Goal: Information Seeking & Learning: Learn about a topic

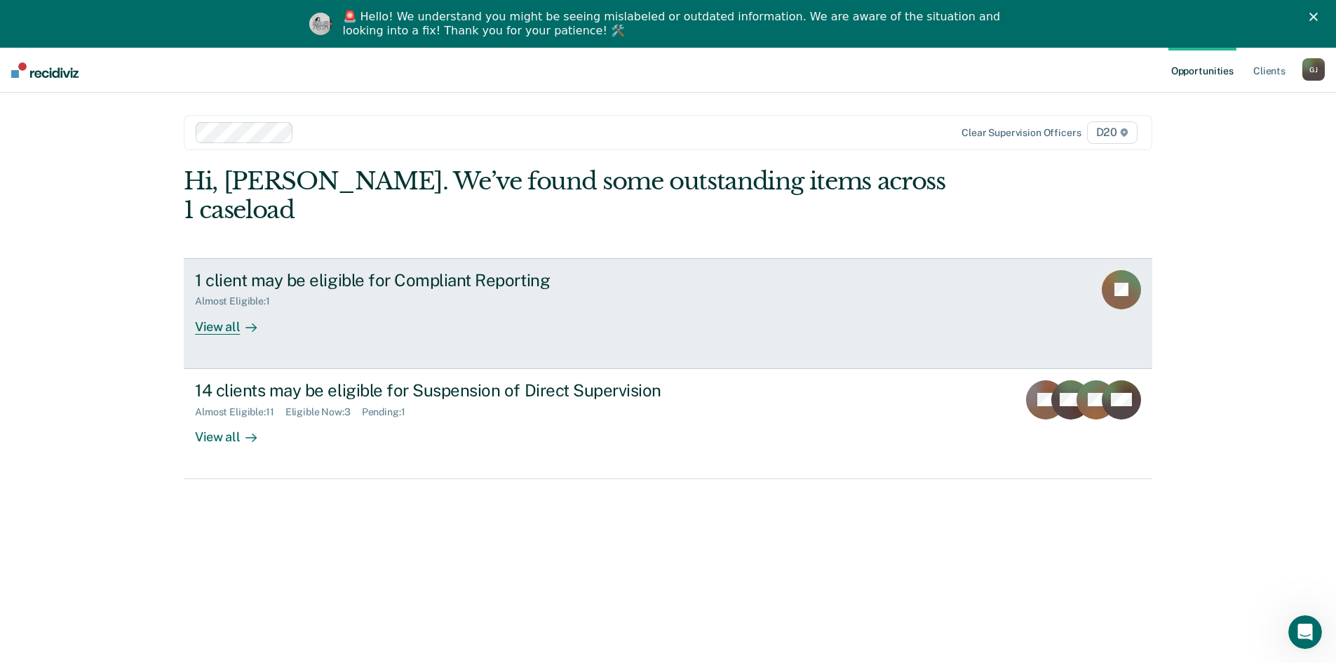
click at [737, 300] on link "1 client may be eligible for Compliant Reporting Almost Eligible : 1 View all JC" at bounding box center [668, 313] width 969 height 111
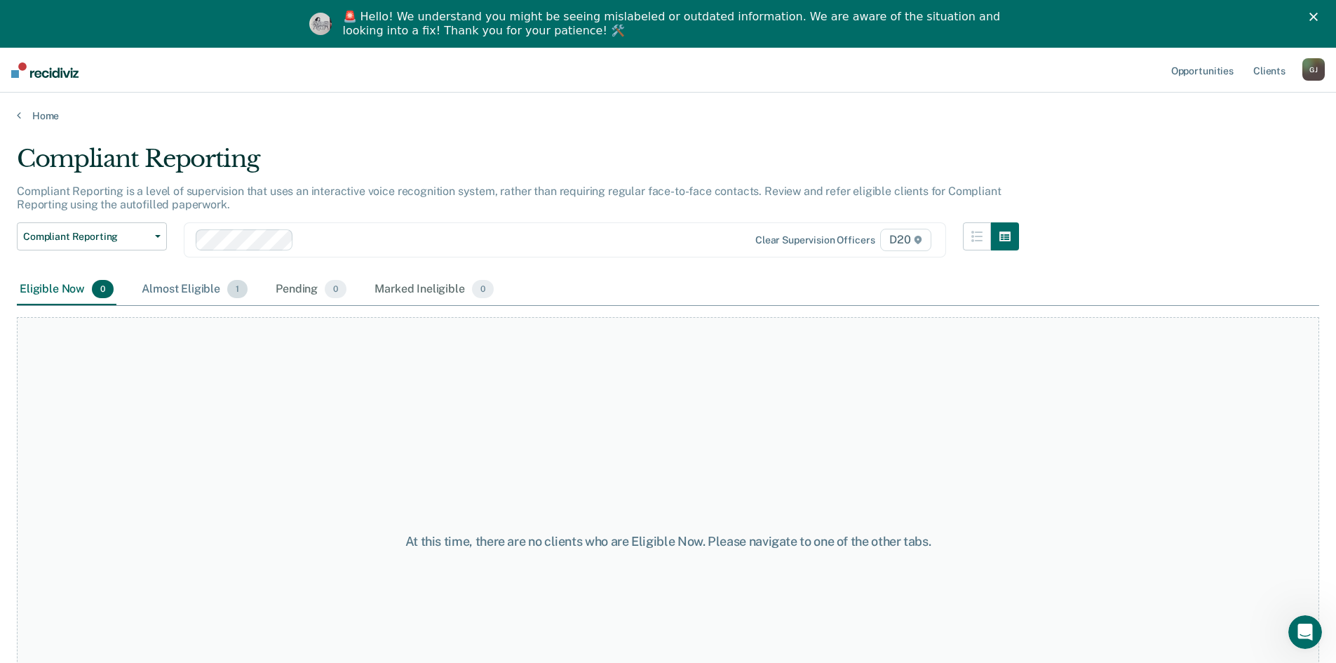
click at [195, 292] on div "Almost Eligible 1" at bounding box center [195, 289] width 112 height 31
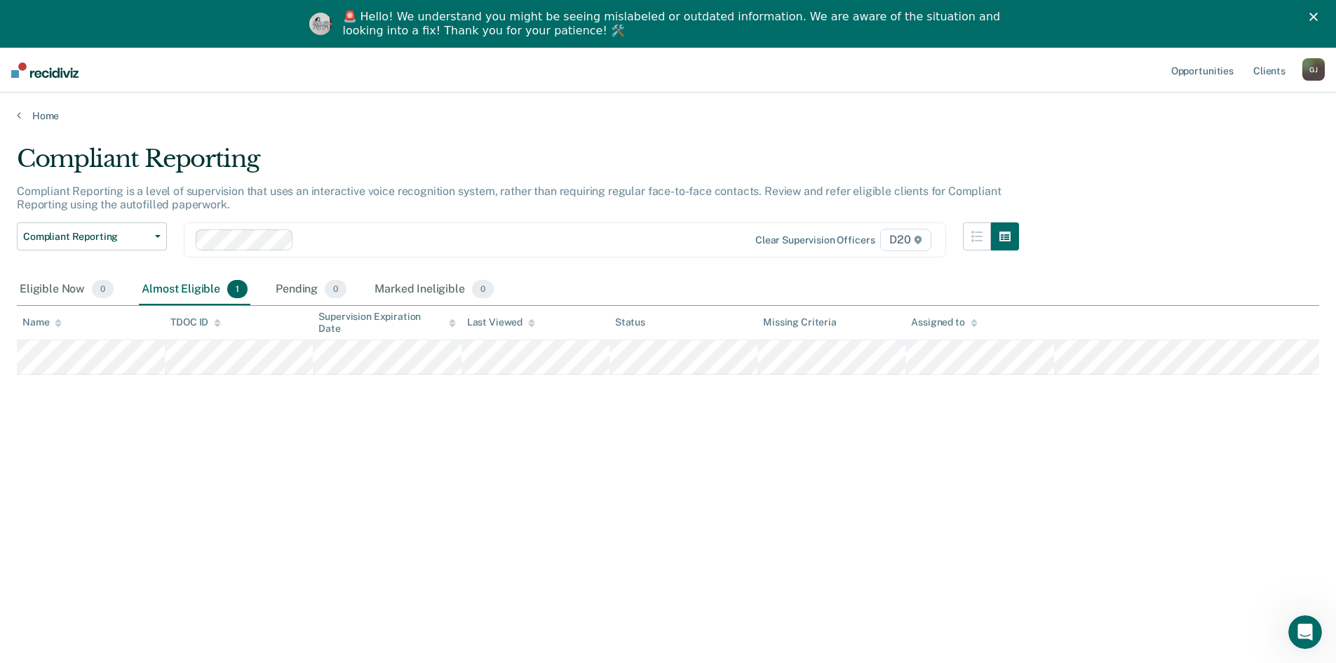
click at [831, 505] on div "Compliant Reporting Compliant Reporting is a level of supervision that uses an …" at bounding box center [668, 375] width 1303 height 461
click at [285, 281] on div "Pending 0" at bounding box center [311, 289] width 76 height 31
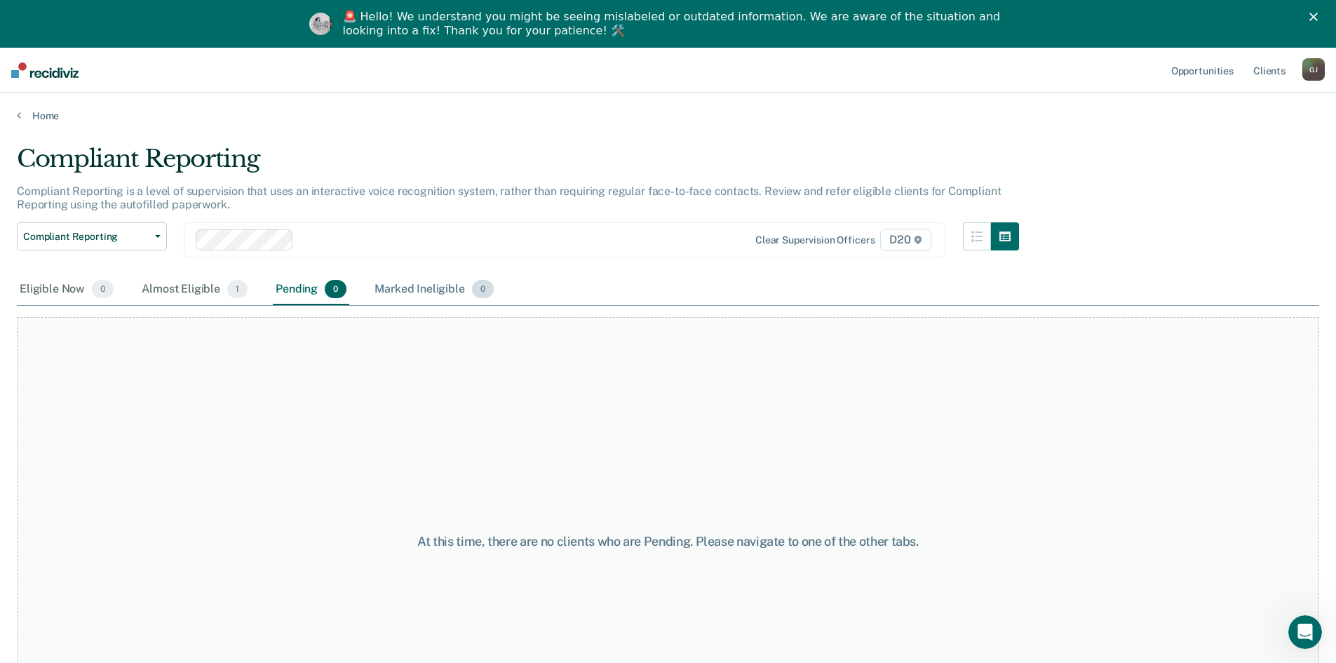
click at [412, 282] on div "Marked Ineligible 0" at bounding box center [434, 289] width 125 height 31
click at [84, 288] on div "Eligible Now 0" at bounding box center [67, 289] width 100 height 31
click at [640, 283] on div "Eligible Now 0 Almost Eligible 1 Pending 0 Marked Ineligible 0" at bounding box center [668, 290] width 1303 height 32
click at [426, 145] on div "Compliant Reporting" at bounding box center [518, 165] width 1002 height 40
click at [1318, 15] on icon "Close" at bounding box center [1314, 17] width 8 height 8
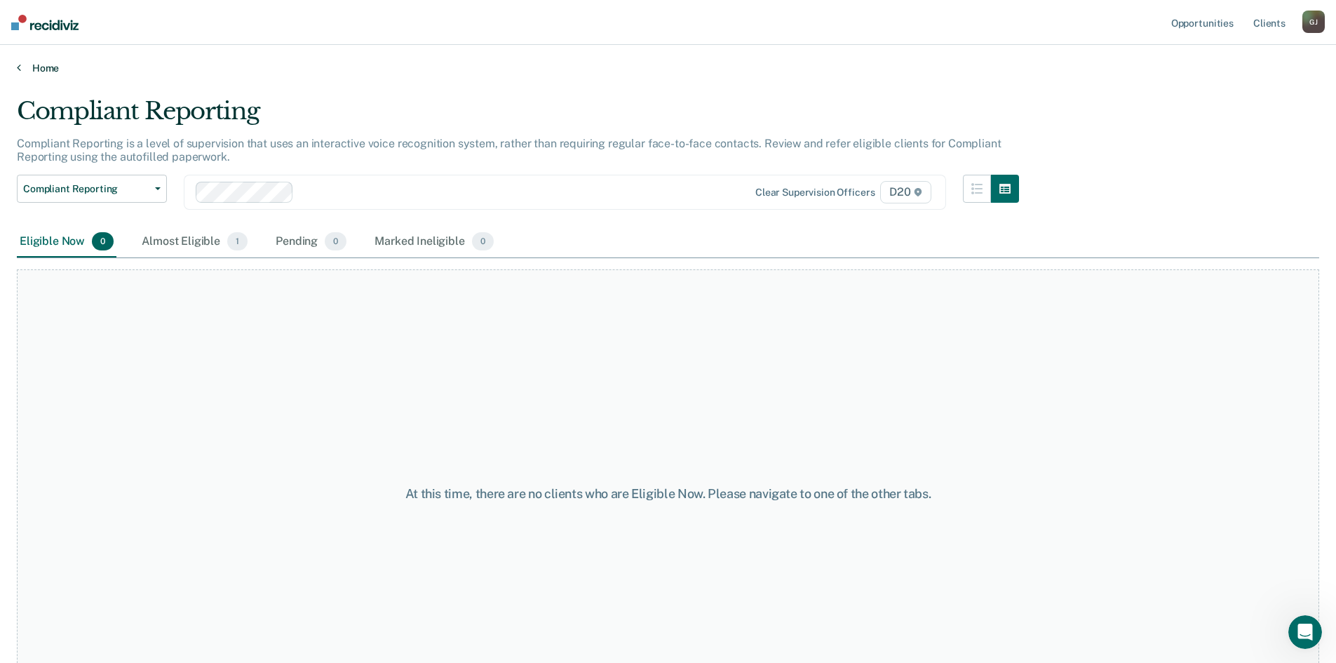
click at [34, 65] on link "Home" at bounding box center [668, 68] width 1303 height 13
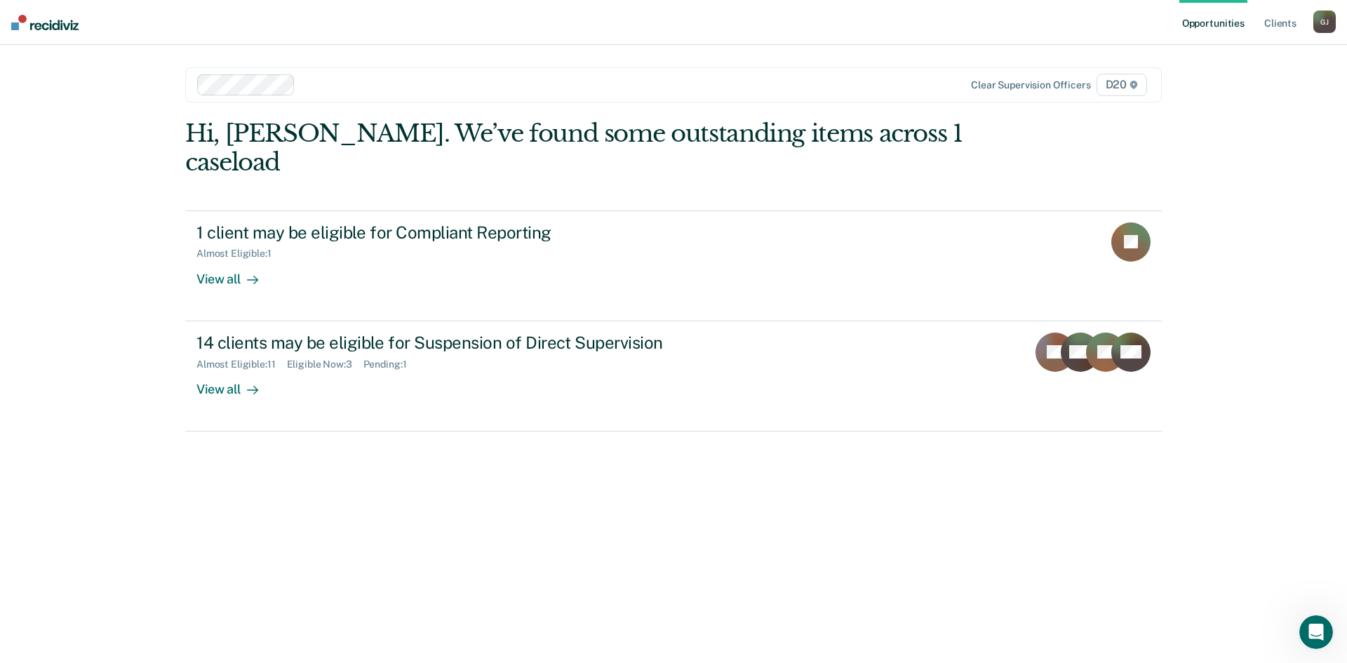
click at [770, 486] on div "Hi, [PERSON_NAME]. We’ve found some outstanding items across 1 caseload 1 clien…" at bounding box center [673, 372] width 976 height 506
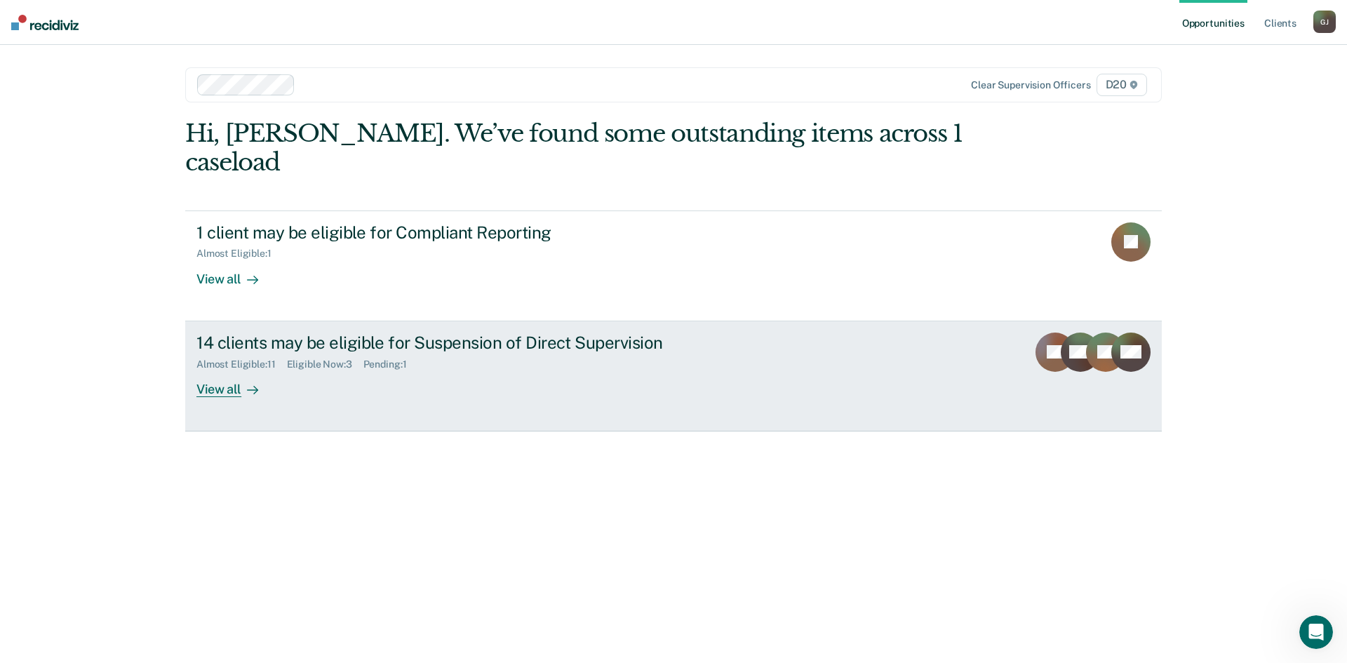
click at [493, 355] on div "14 clients may be eligible for Suspension of Direct Supervision Almost Eligible…" at bounding box center [459, 364] width 526 height 65
